Goal: Communication & Community: Connect with others

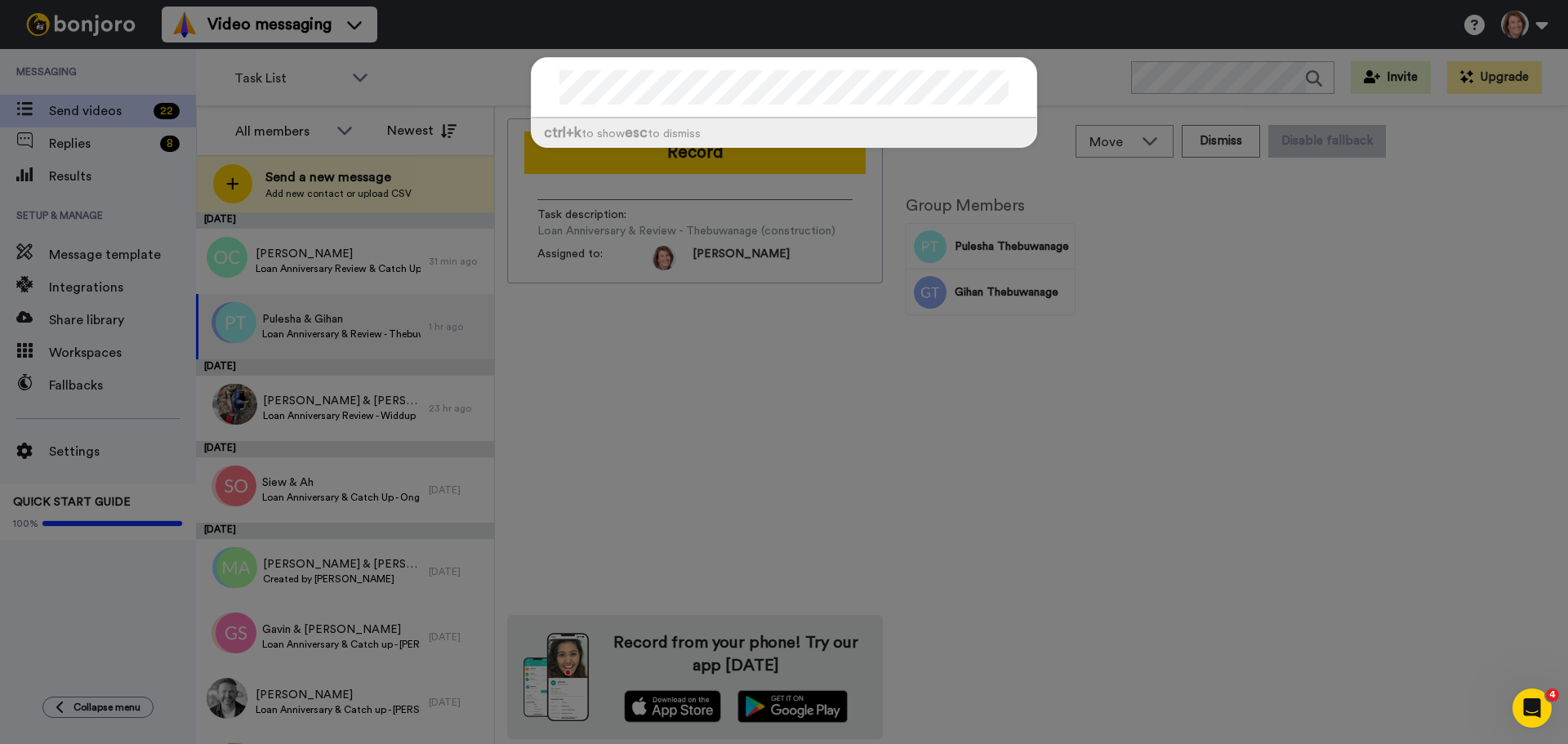
click at [689, 371] on div "ctrl +k to show esc to dismiss" at bounding box center [784, 372] width 1568 height 744
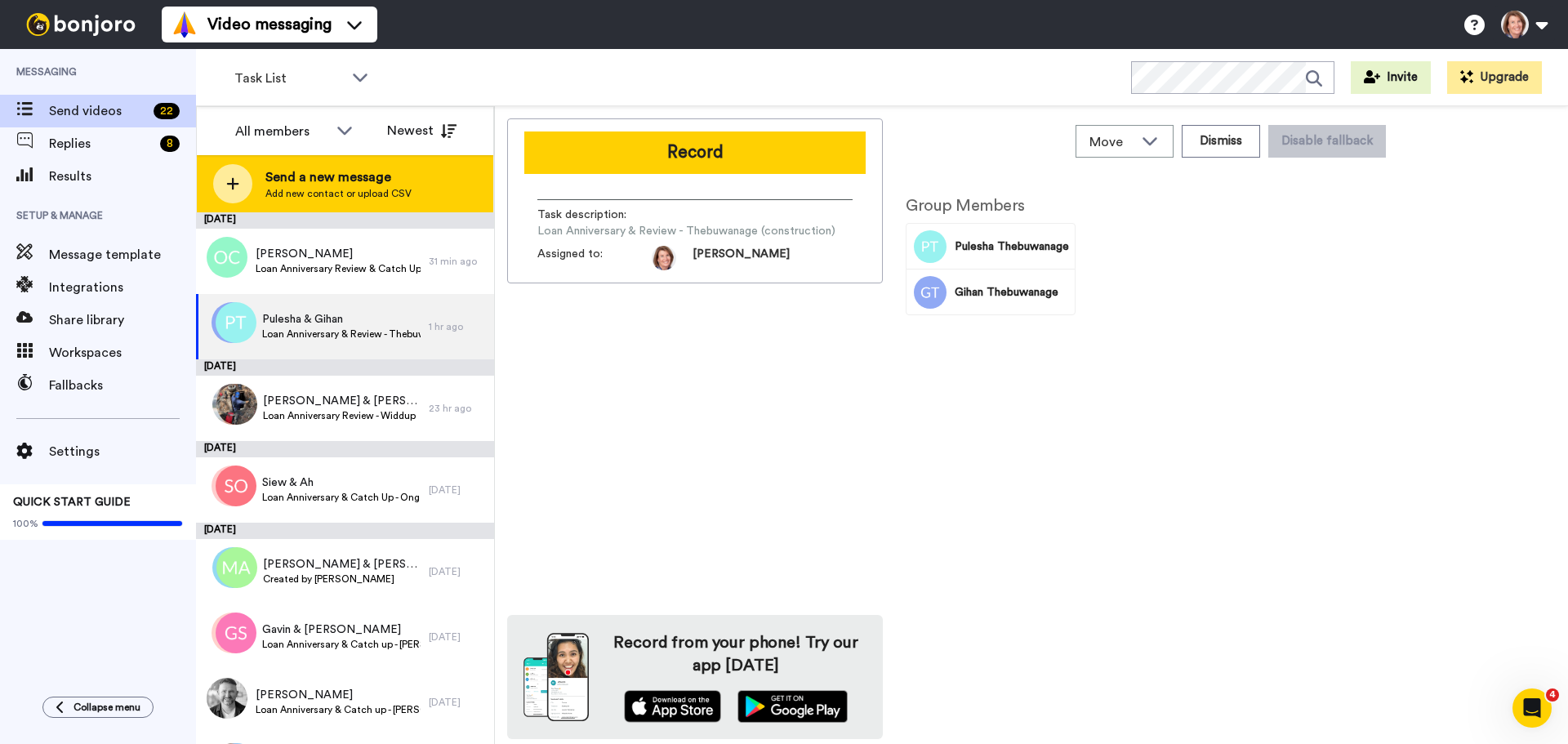
click at [270, 162] on div "Send a new message Add new contact or upload CSV" at bounding box center [345, 184] width 296 height 57
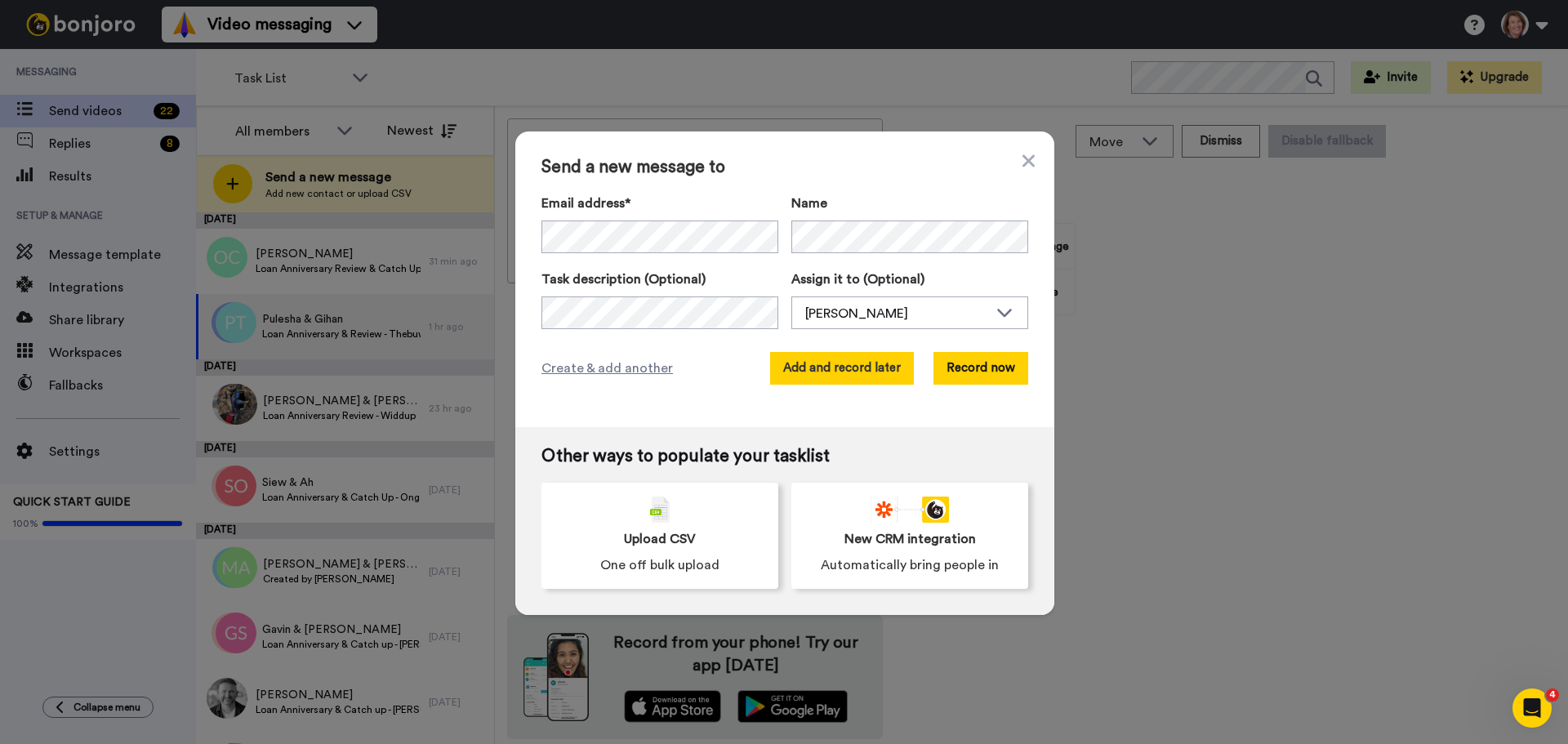
click at [821, 360] on button "Add and record later" at bounding box center [842, 368] width 144 height 33
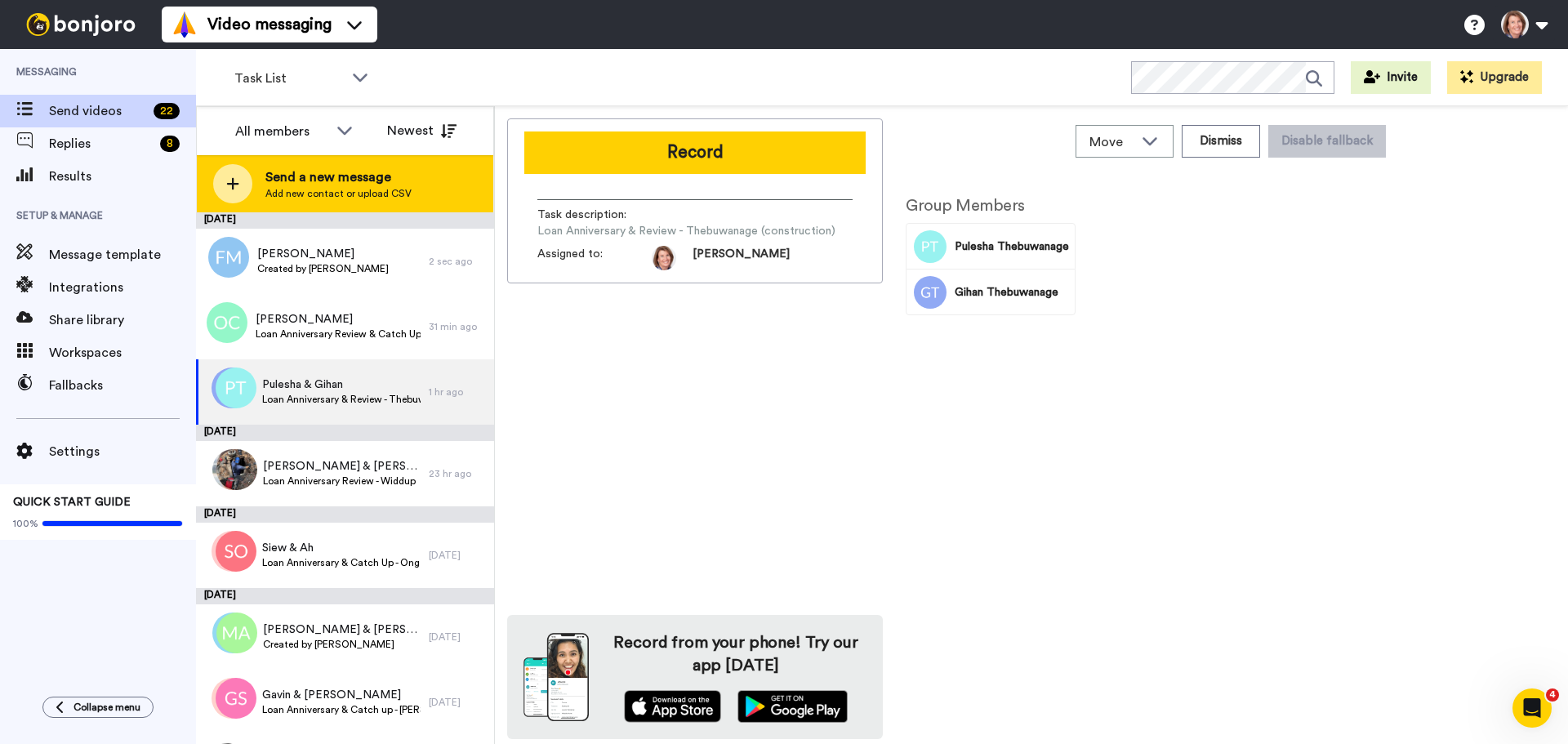
click at [370, 177] on span "Send a new message" at bounding box center [338, 178] width 146 height 20
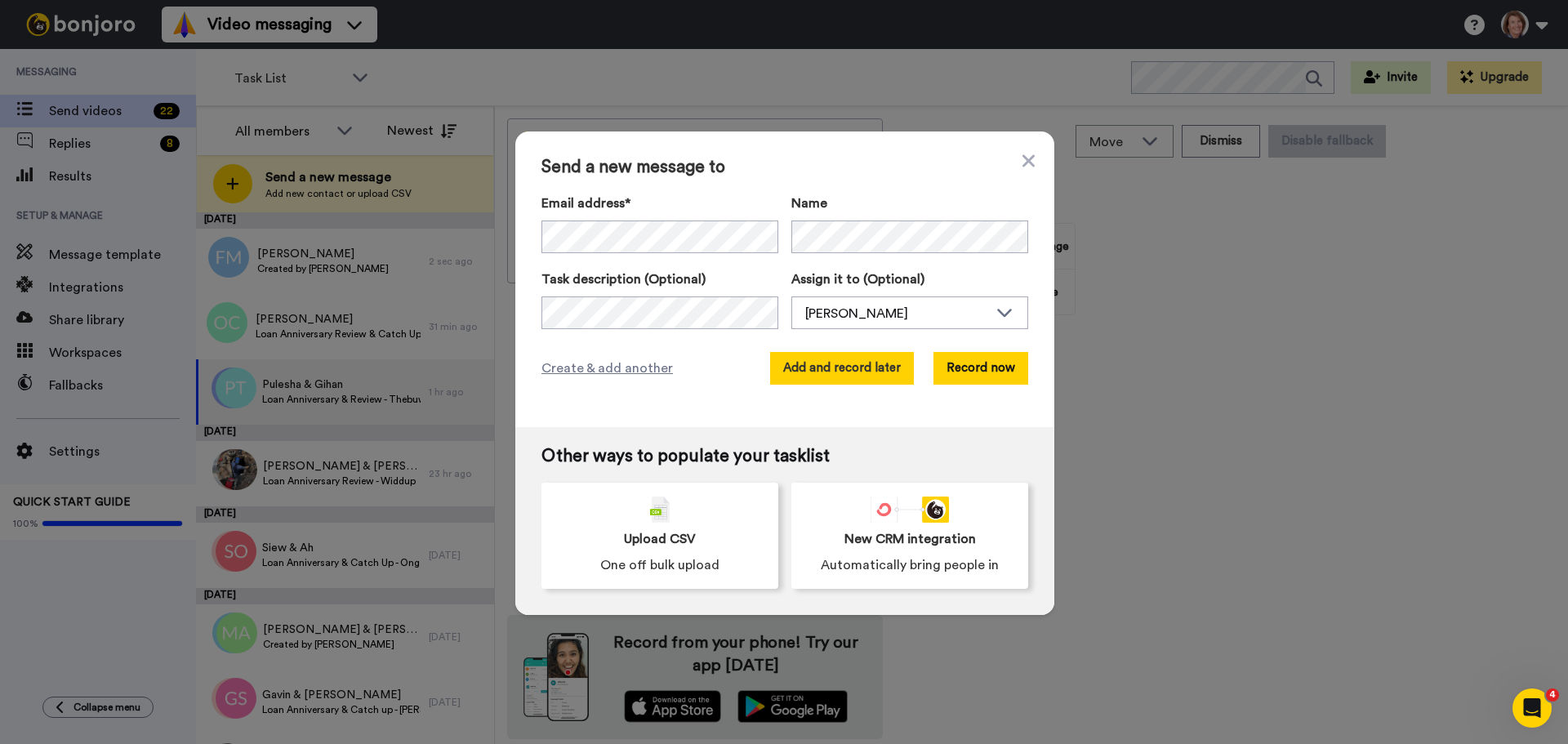
click at [812, 374] on button "Add and record later" at bounding box center [842, 368] width 144 height 33
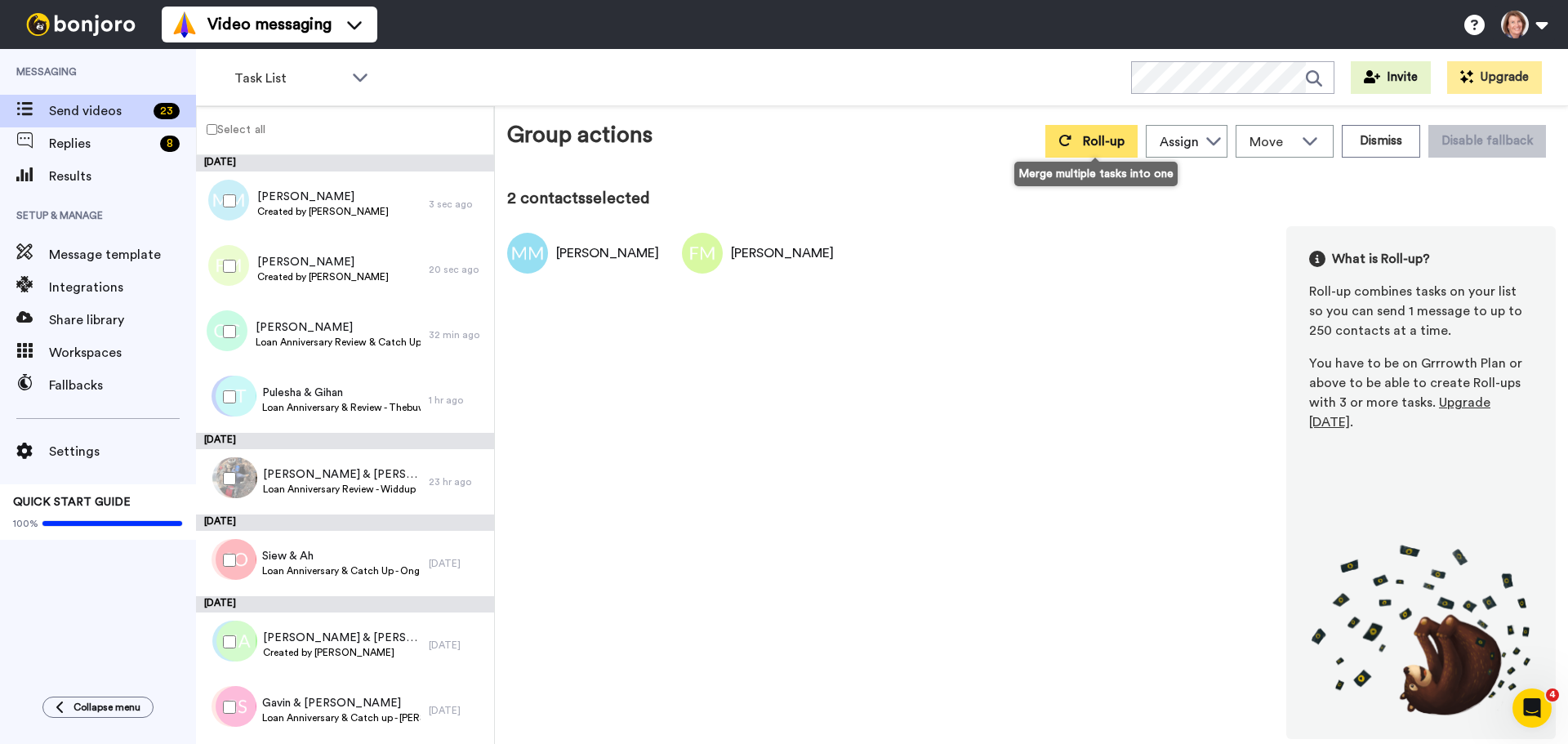
click at [1118, 131] on button "Roll-up" at bounding box center [1091, 141] width 92 height 33
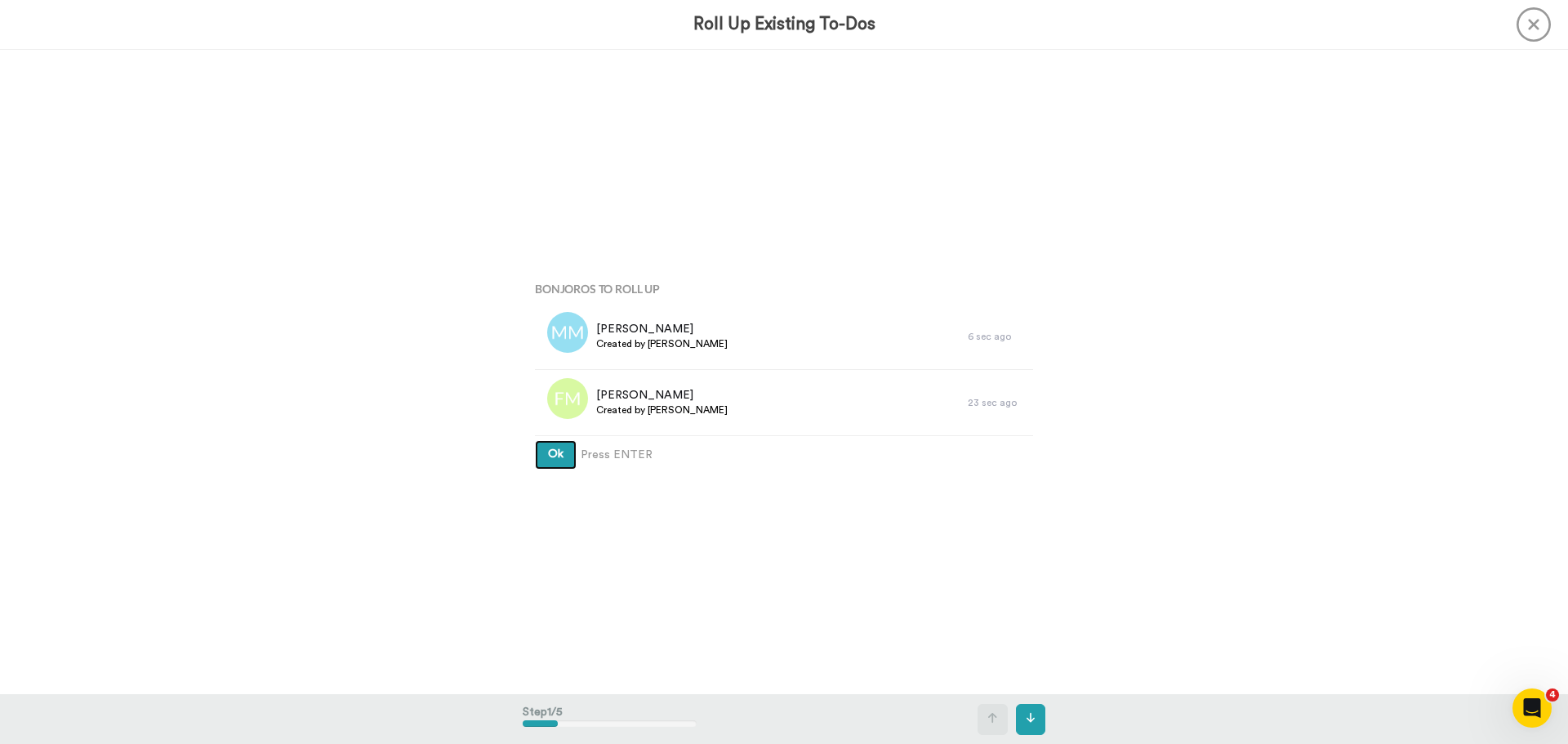
click at [535, 440] on button "Ok" at bounding box center [555, 455] width 42 height 29
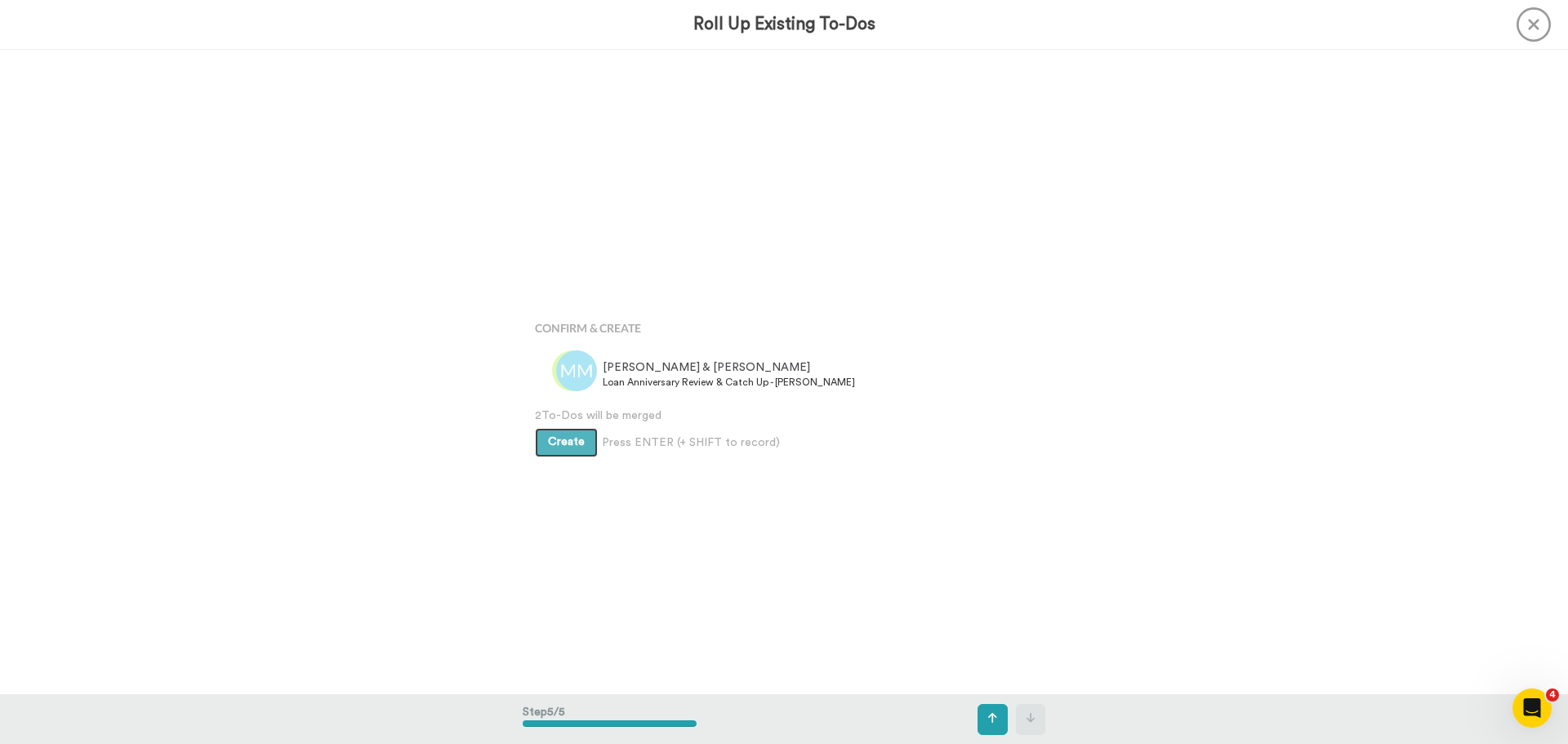
scroll to position [2580, 0]
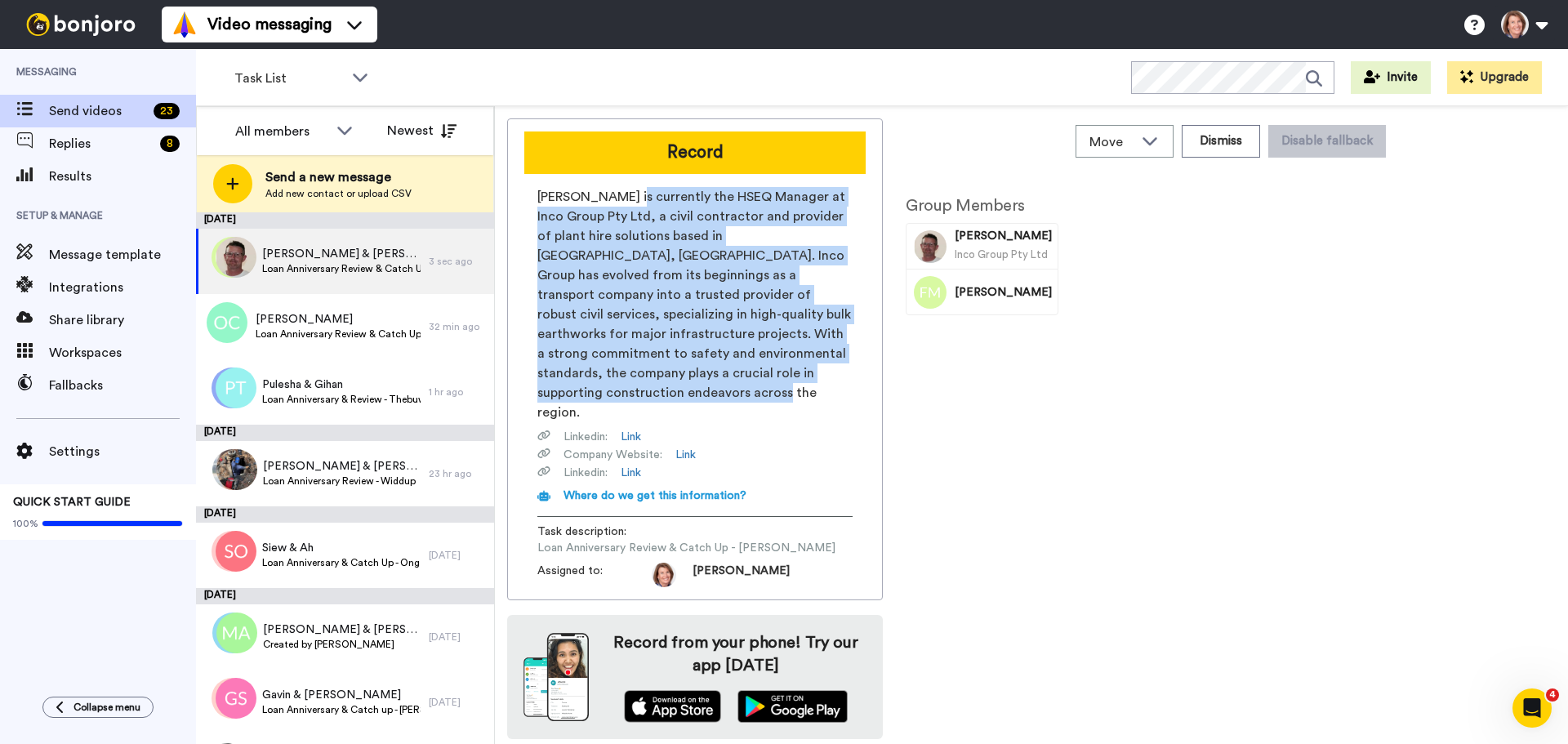
drag, startPoint x: 648, startPoint y: 191, endPoint x: 690, endPoint y: 311, distance: 127.1
click at [831, 376] on span "[PERSON_NAME] is currently the HSEQ Manager at Inco Group Pty Ltd, a civil cont…" at bounding box center [694, 305] width 315 height 235
click at [690, 311] on span "[PERSON_NAME] is currently the HSEQ Manager at Inco Group Pty Ltd, a civil cont…" at bounding box center [694, 305] width 315 height 235
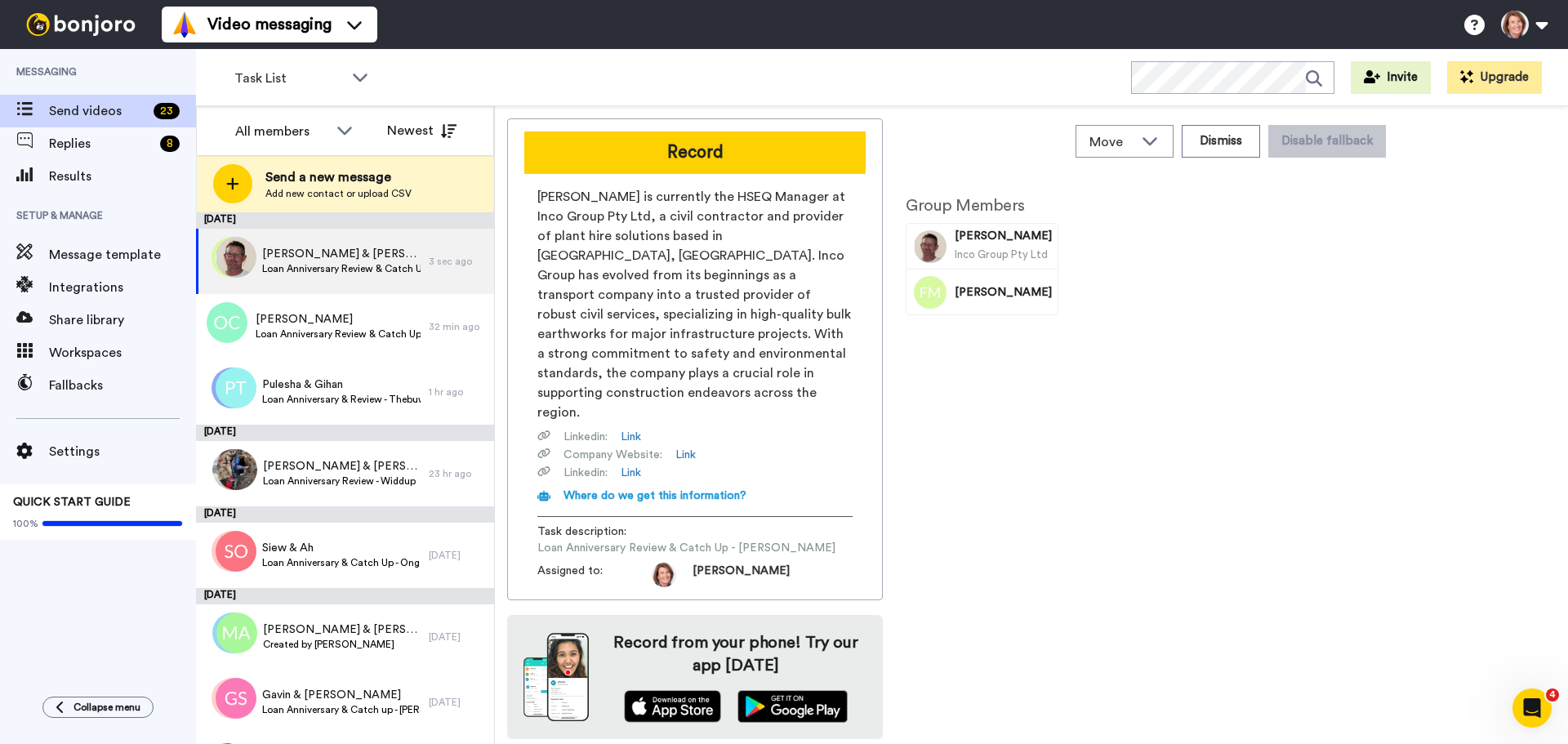
click at [699, 88] on div "Task List WORKSPACES View all All Default Task List + Add a new workspace Invit…" at bounding box center [882, 77] width 1372 height 57
